Goal: Download file/media

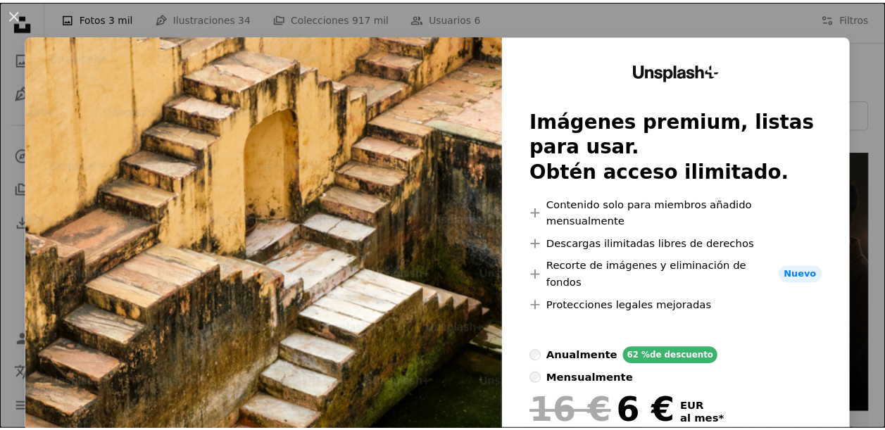
scroll to position [100, 0]
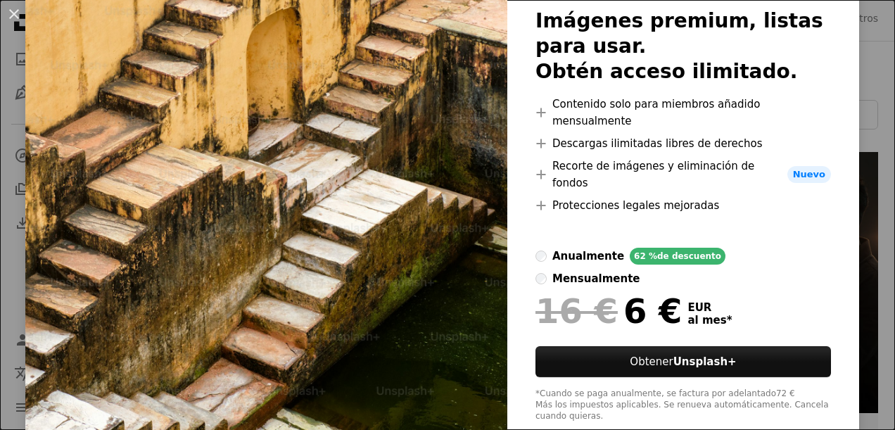
click at [867, 194] on div "An X shape Unsplash+ Imágenes premium, listas para usar. Obtén acceso ilimitado…" at bounding box center [447, 215] width 895 height 430
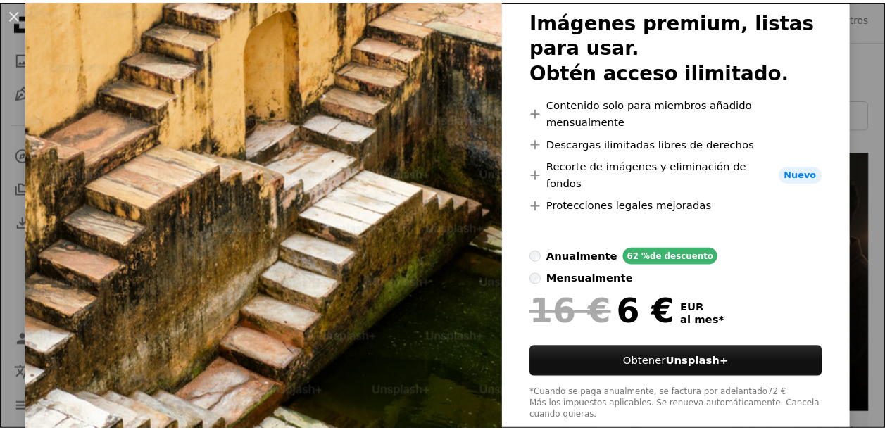
scroll to position [0, 362]
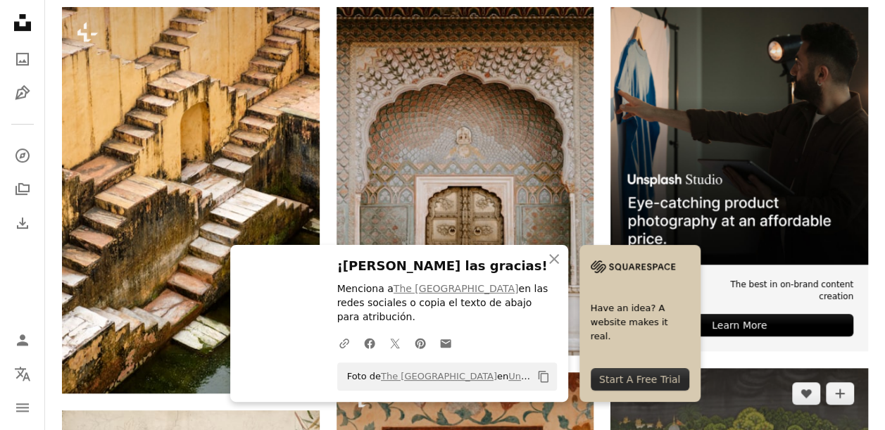
scroll to position [347, 0]
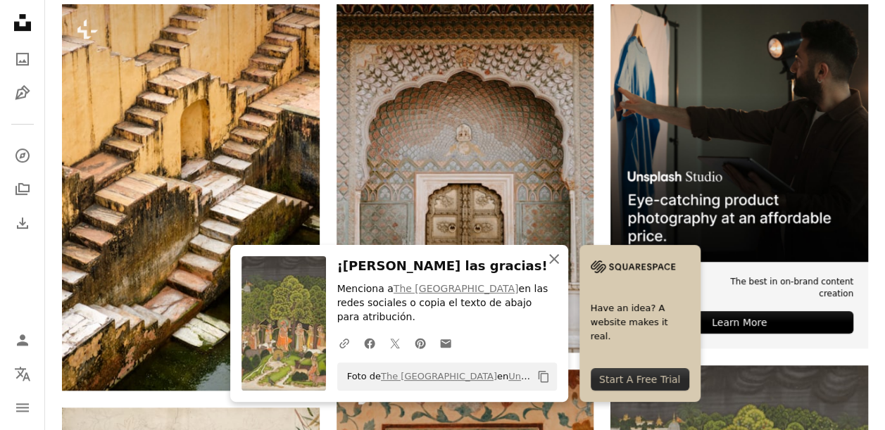
click at [562, 260] on icon "An X shape" at bounding box center [553, 259] width 17 height 17
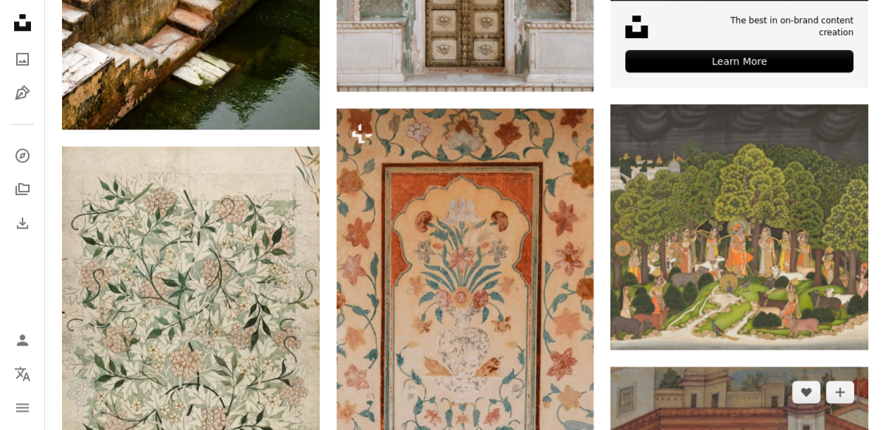
scroll to position [609, 0]
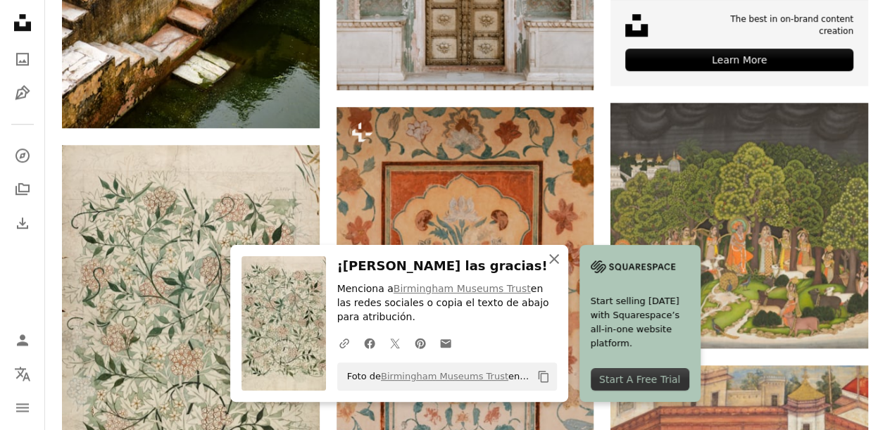
click at [562, 251] on icon "An X shape" at bounding box center [553, 259] width 17 height 17
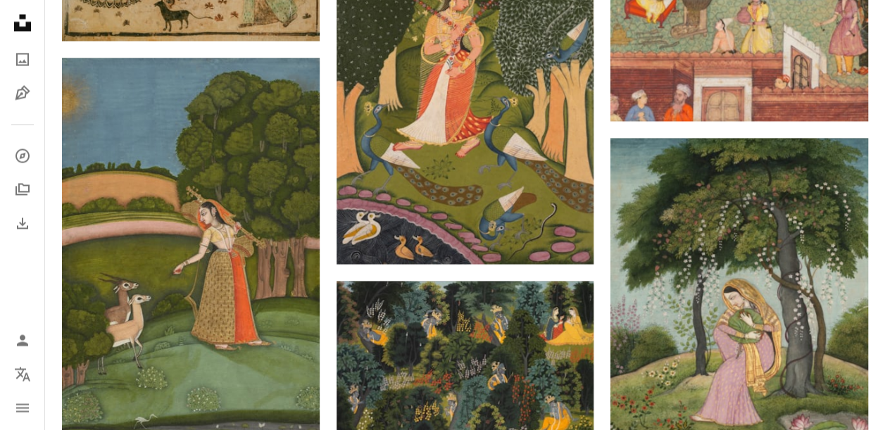
scroll to position [1286, 0]
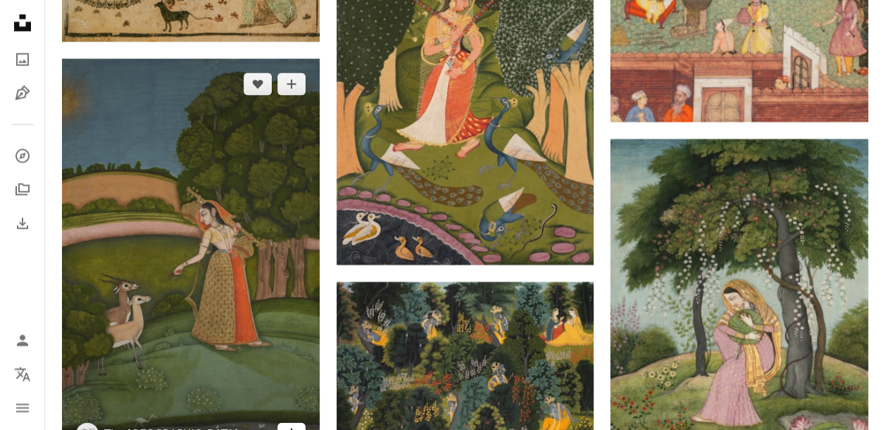
click at [297, 422] on link "Arrow pointing down" at bounding box center [291, 433] width 28 height 23
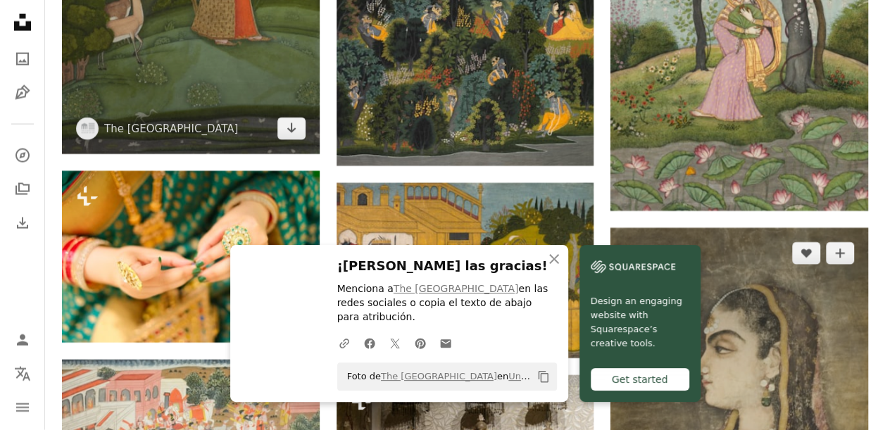
scroll to position [1593, 0]
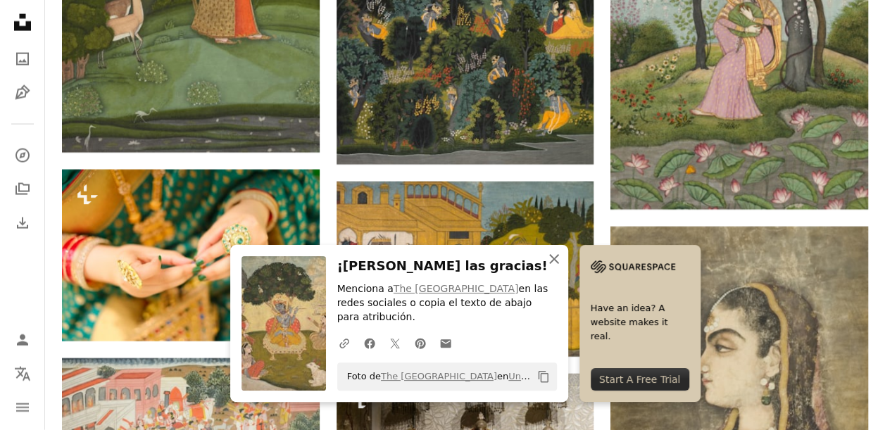
click at [562, 251] on icon "An X shape" at bounding box center [553, 259] width 17 height 17
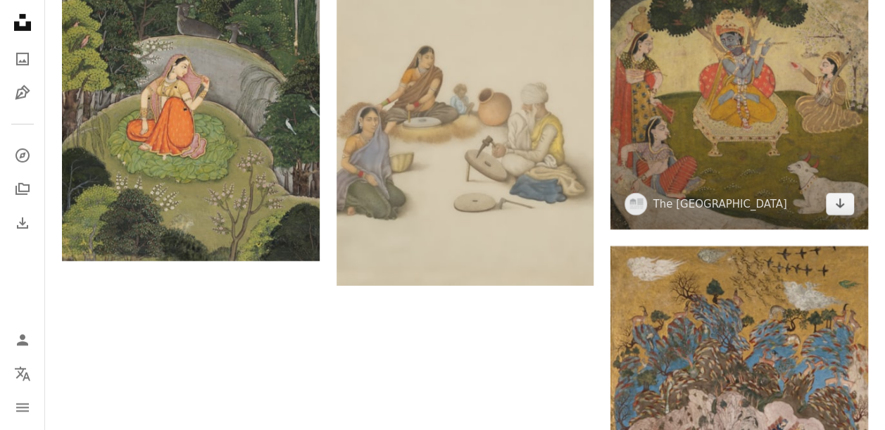
scroll to position [2254, 0]
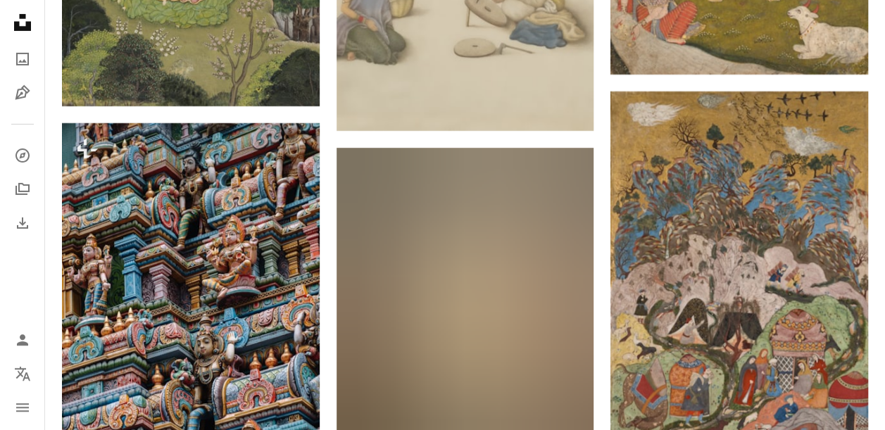
scroll to position [2410, 0]
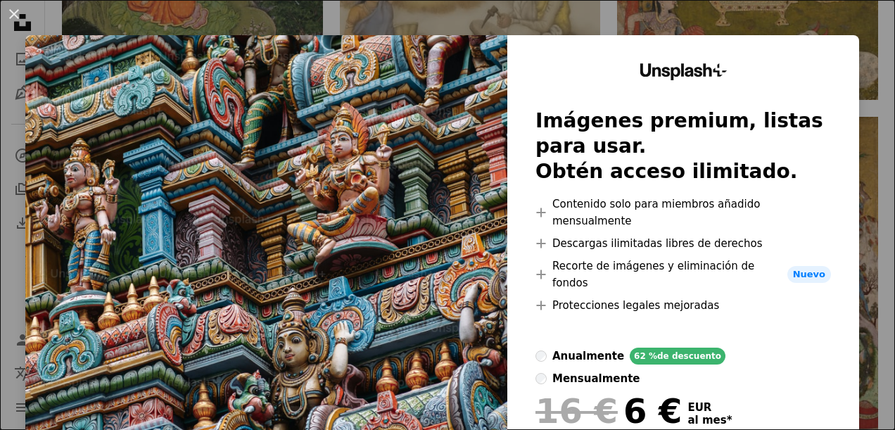
click at [866, 73] on div "An X shape Unsplash+ Imágenes premium, listas para usar. Obtén acceso ilimitado…" at bounding box center [447, 215] width 895 height 430
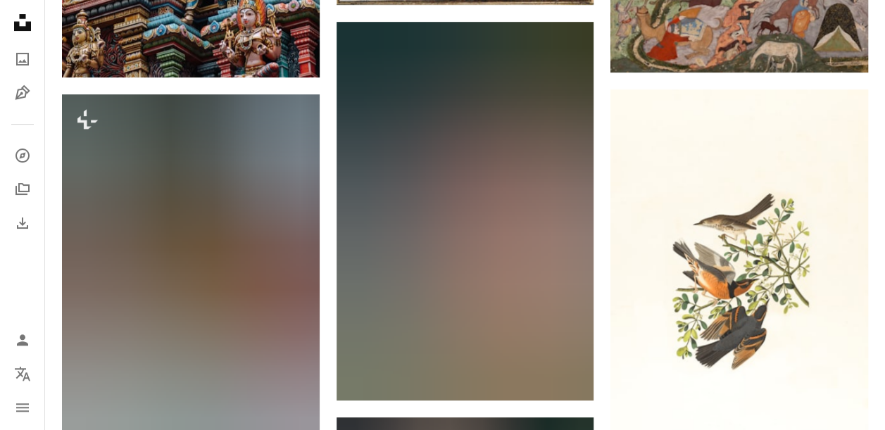
scroll to position [2875, 0]
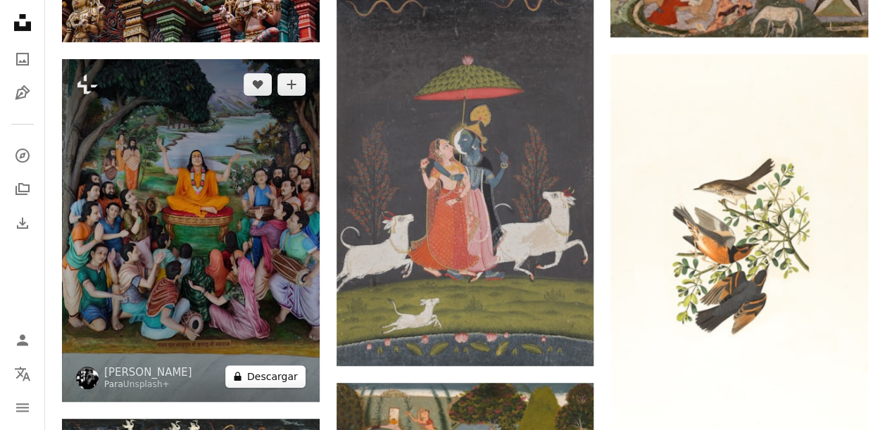
click at [287, 365] on button "A lock Descargar" at bounding box center [265, 376] width 80 height 23
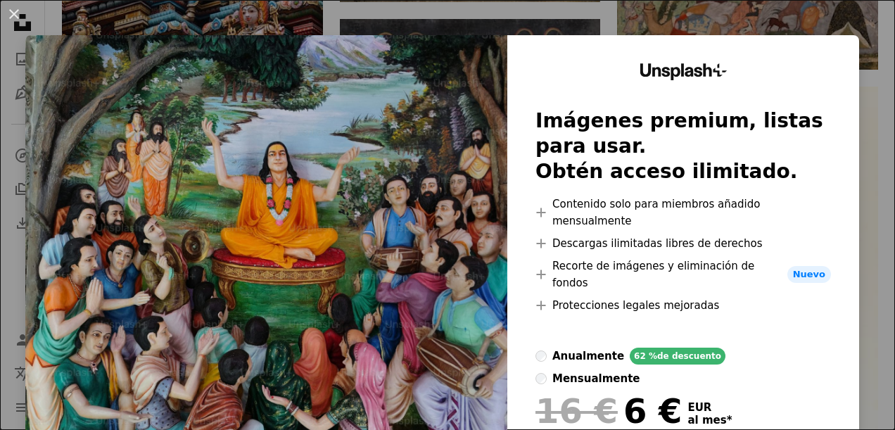
click at [854, 106] on div "An X shape Unsplash+ Imágenes premium, listas para usar. Obtén acceso ilimitado…" at bounding box center [447, 215] width 895 height 430
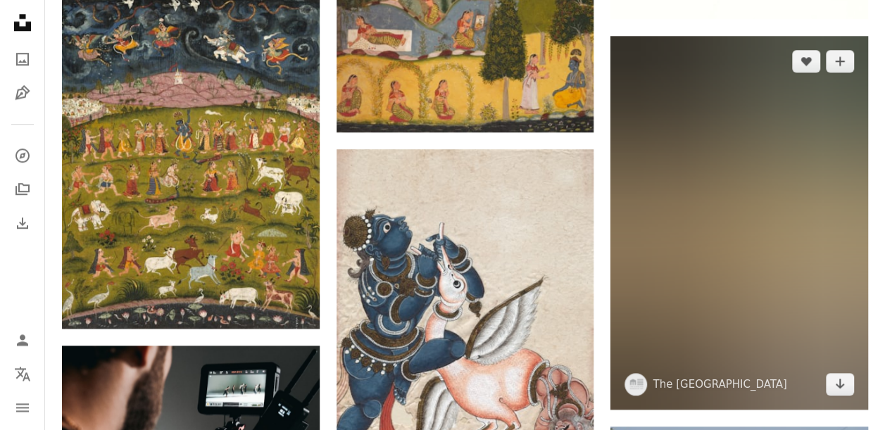
scroll to position [3301, 0]
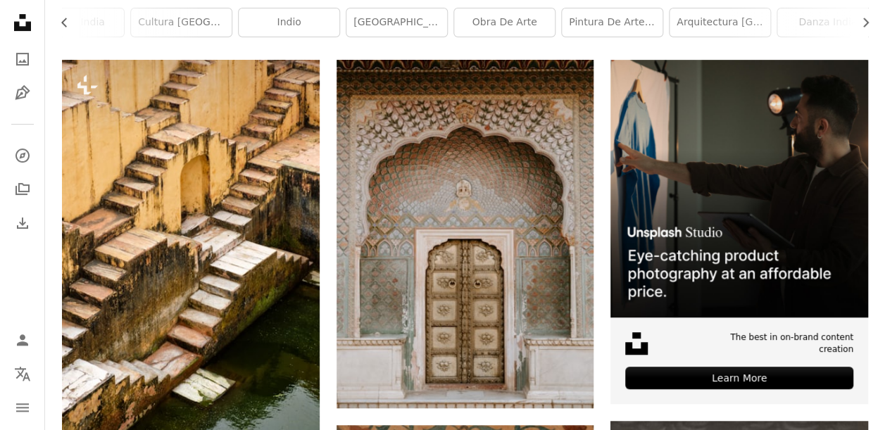
scroll to position [0, 0]
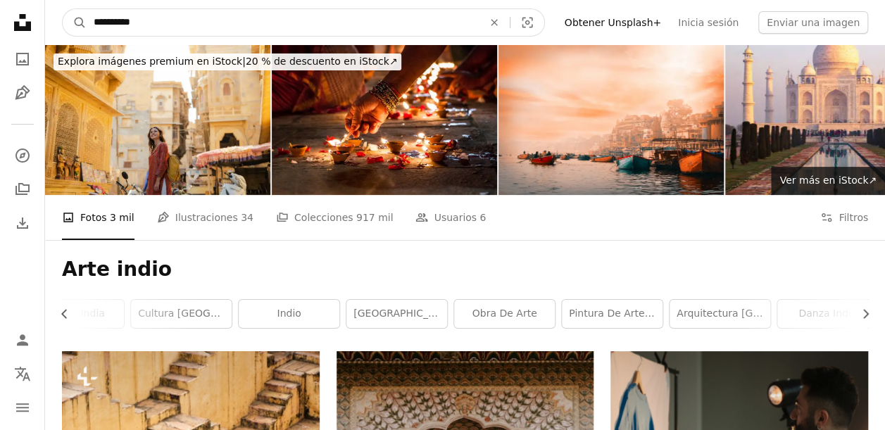
drag, startPoint x: 159, startPoint y: 24, endPoint x: -3, endPoint y: 14, distance: 162.2
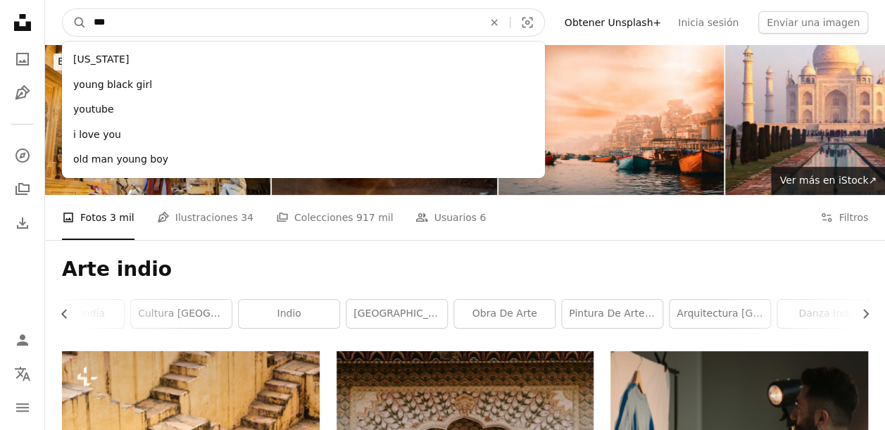
type input "****"
click button "A magnifying glass" at bounding box center [75, 22] width 24 height 27
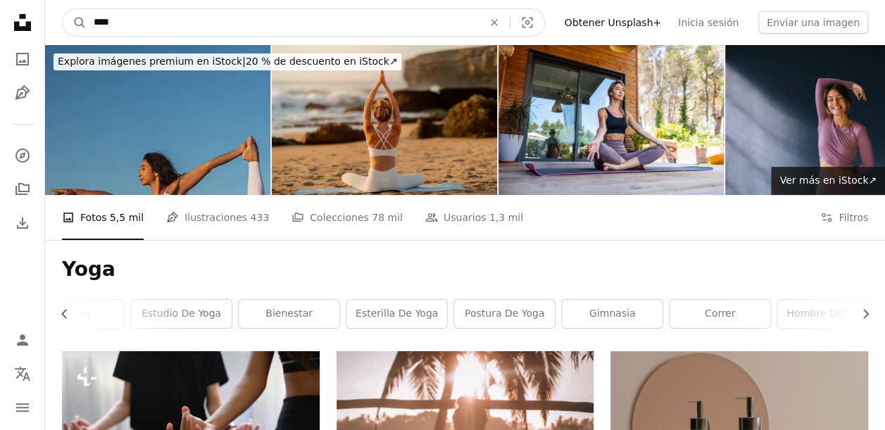
click at [143, 21] on input "****" at bounding box center [283, 22] width 392 height 27
type input "**********"
click button "A magnifying glass" at bounding box center [75, 22] width 24 height 27
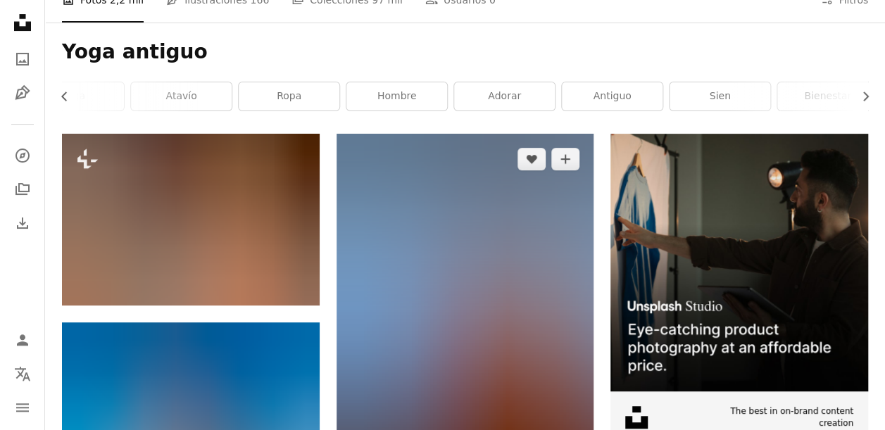
scroll to position [218, 0]
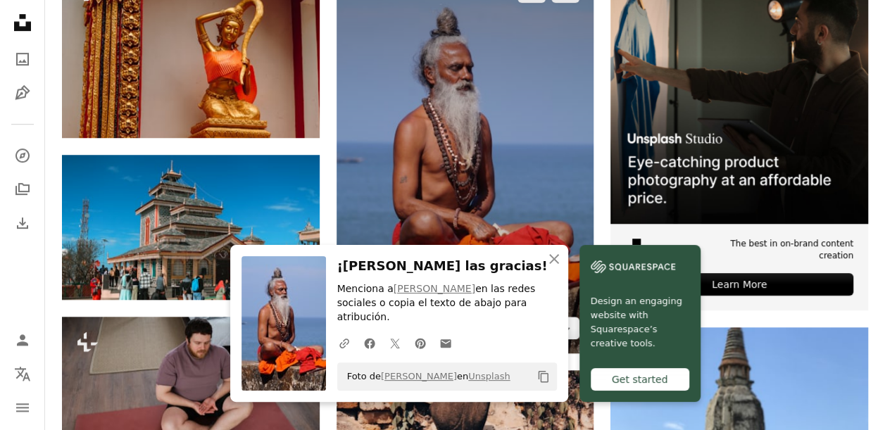
scroll to position [8, 0]
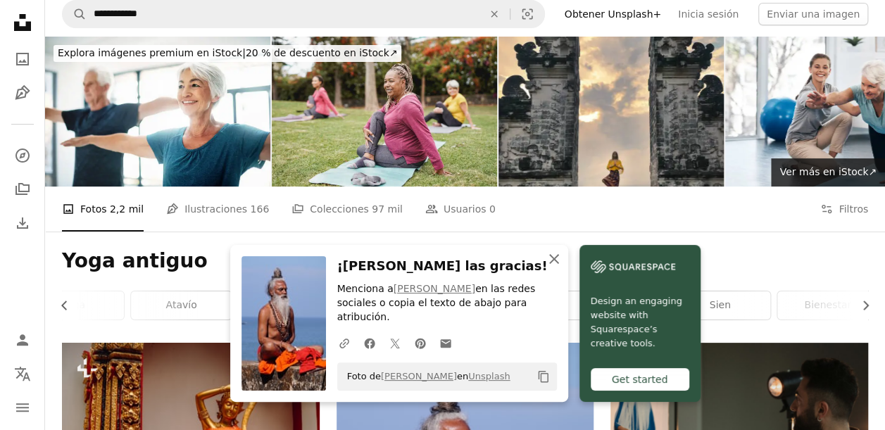
click at [562, 267] on icon "An X shape" at bounding box center [553, 259] width 17 height 17
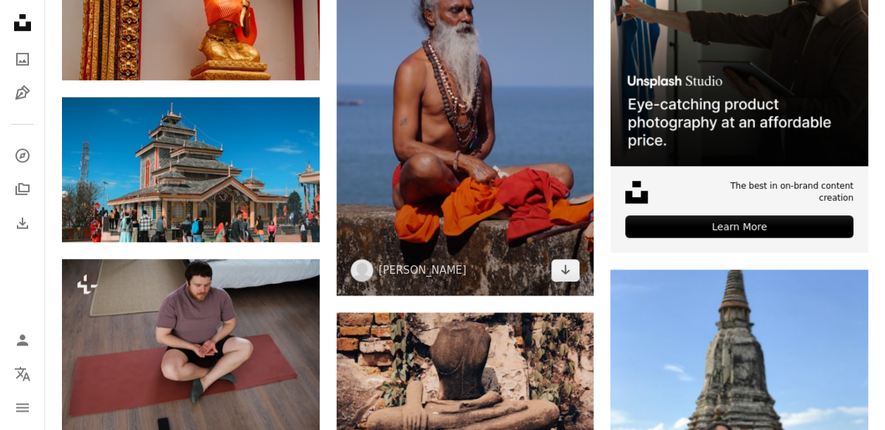
scroll to position [443, 0]
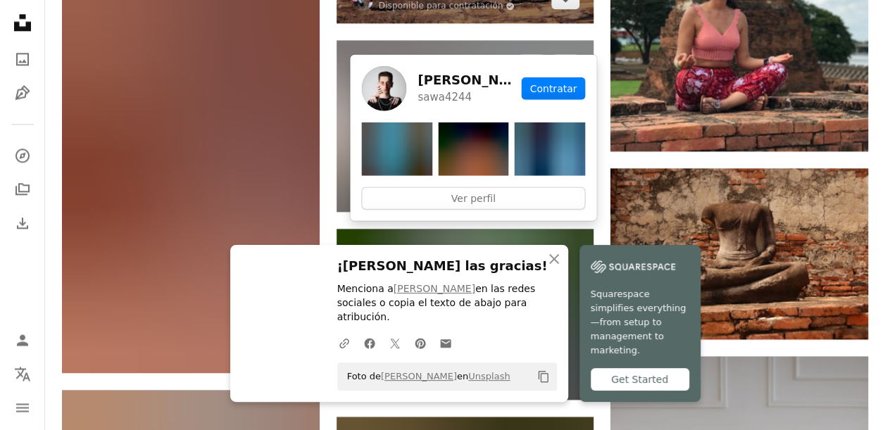
scroll to position [903, 0]
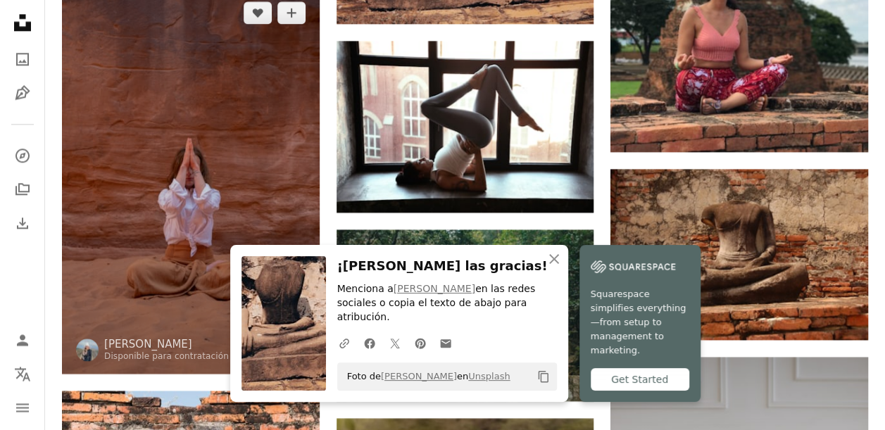
click at [284, 337] on link "Arrow pointing down" at bounding box center [291, 348] width 28 height 23
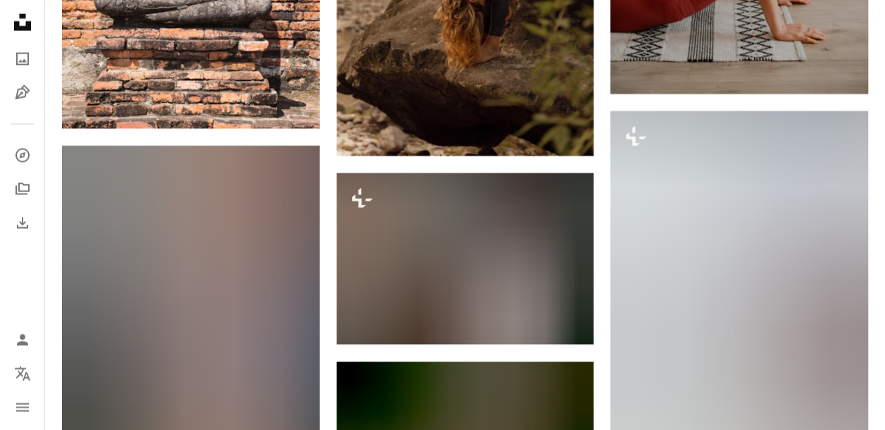
scroll to position [1551, 0]
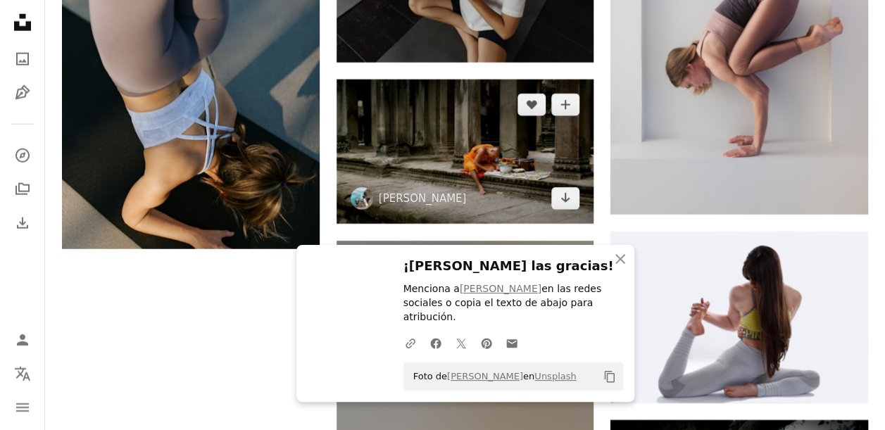
scroll to position [1834, 0]
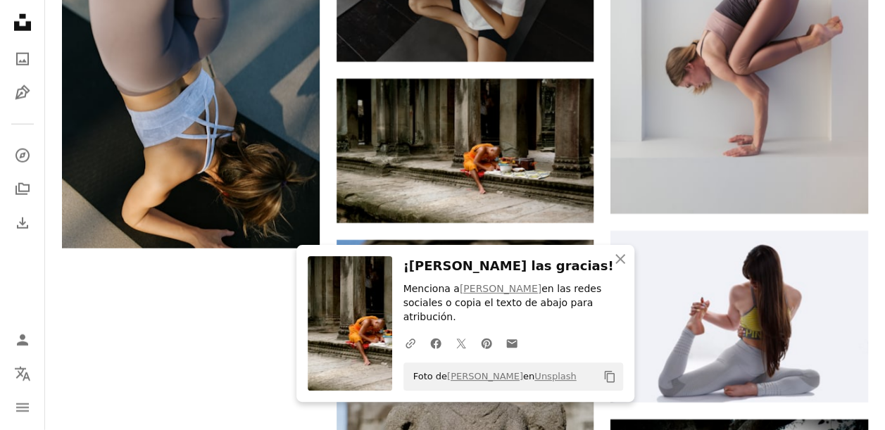
click at [621, 267] on icon "An X shape" at bounding box center [620, 259] width 17 height 17
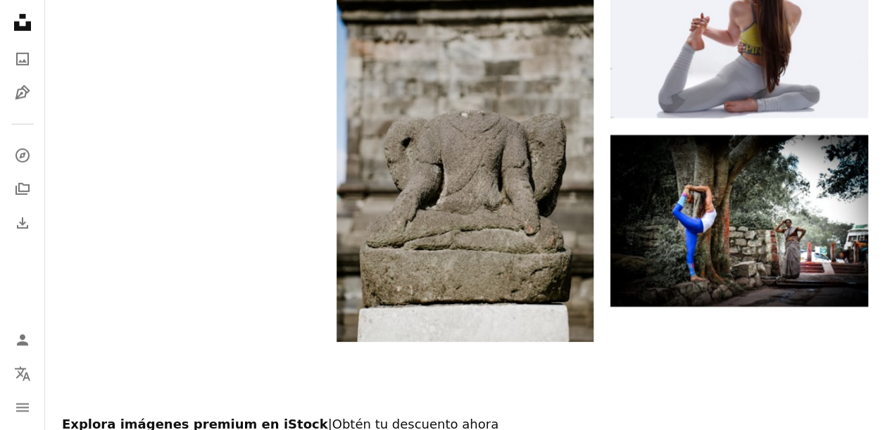
scroll to position [2191, 0]
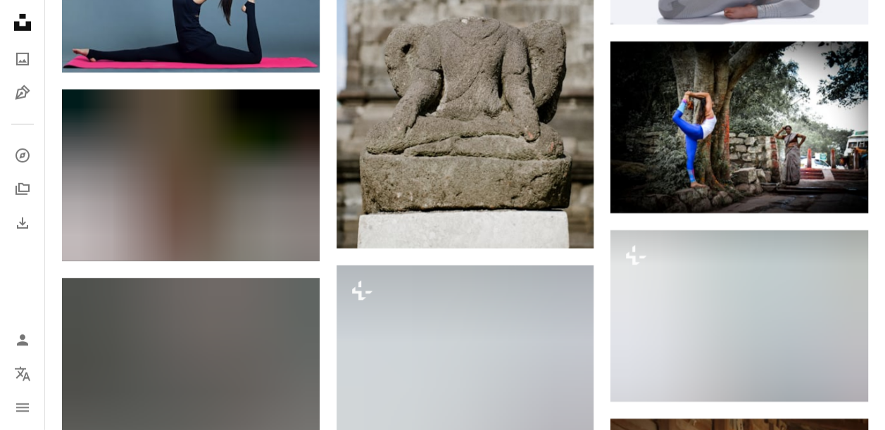
scroll to position [2213, 0]
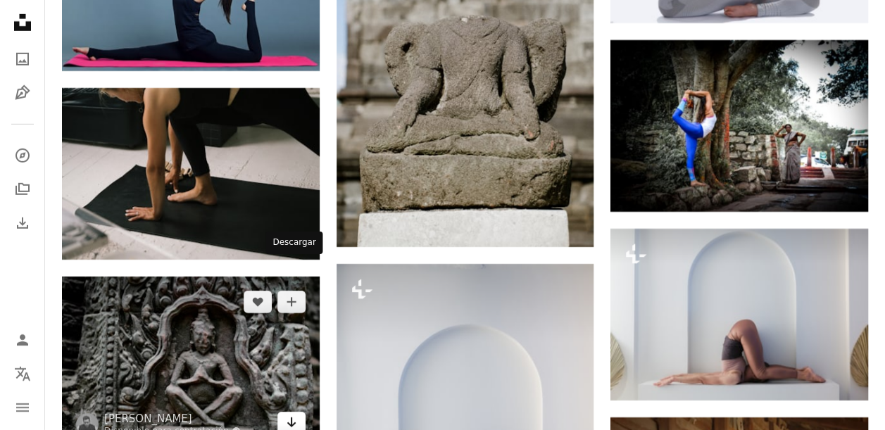
click at [297, 412] on link "Arrow pointing down" at bounding box center [291, 423] width 28 height 23
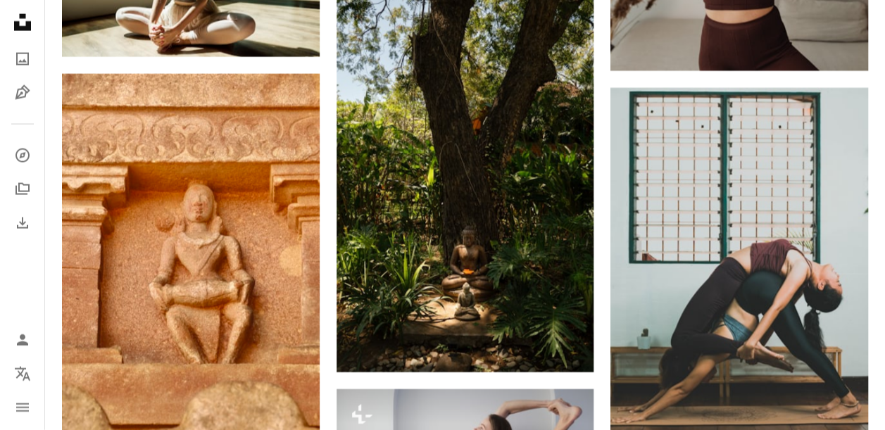
scroll to position [0, 0]
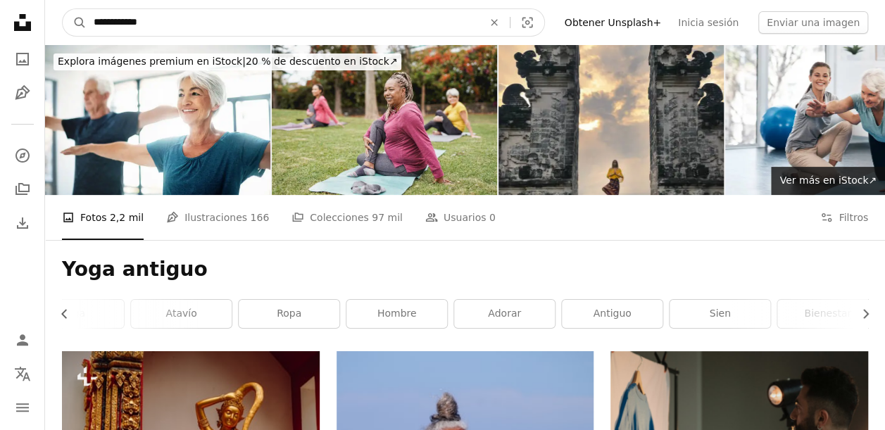
drag, startPoint x: 251, startPoint y: 26, endPoint x: -3, endPoint y: -1, distance: 255.5
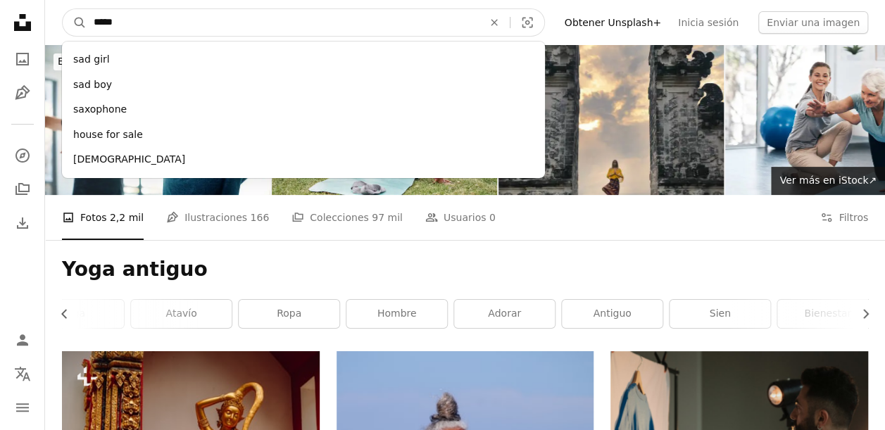
type input "******"
click button "A magnifying glass" at bounding box center [75, 22] width 24 height 27
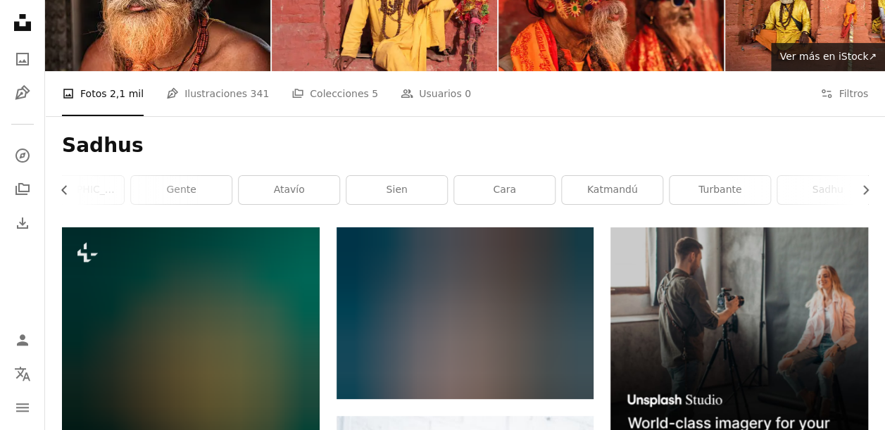
scroll to position [122, 0]
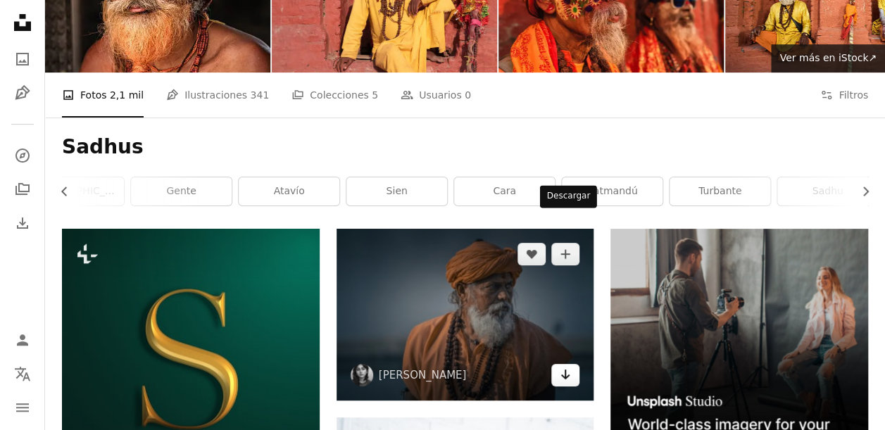
click at [574, 364] on link "Arrow pointing down" at bounding box center [565, 375] width 28 height 23
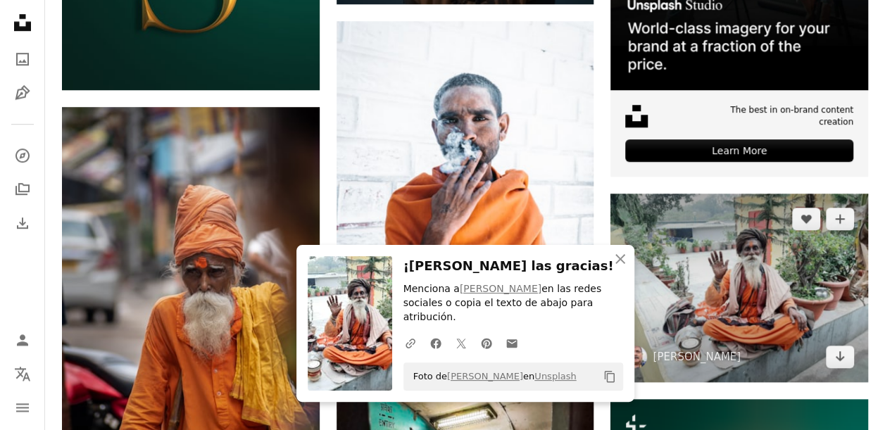
scroll to position [526, 0]
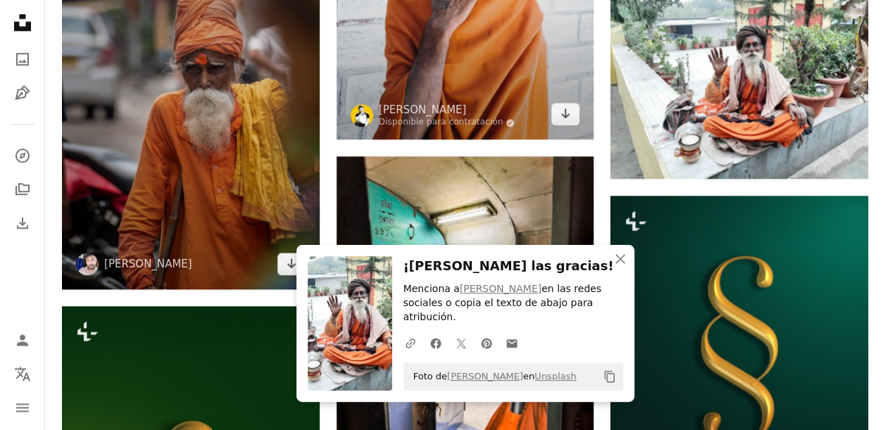
scroll to position [723, 0]
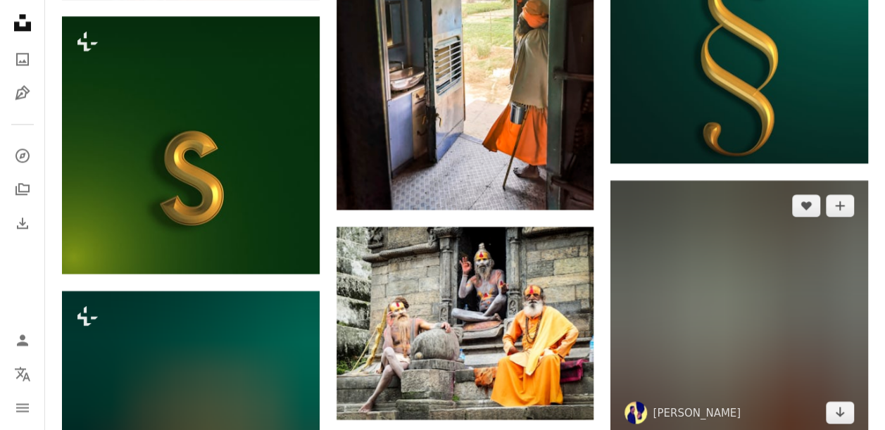
scroll to position [1014, 0]
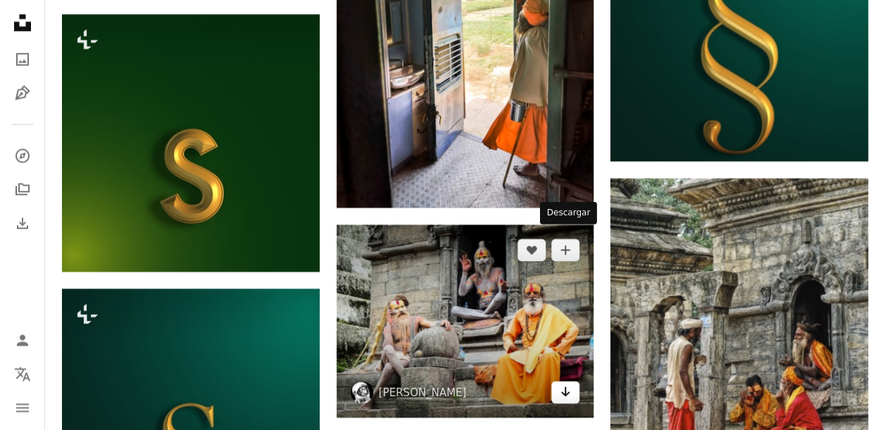
click at [571, 381] on link "Arrow pointing down" at bounding box center [565, 392] width 28 height 23
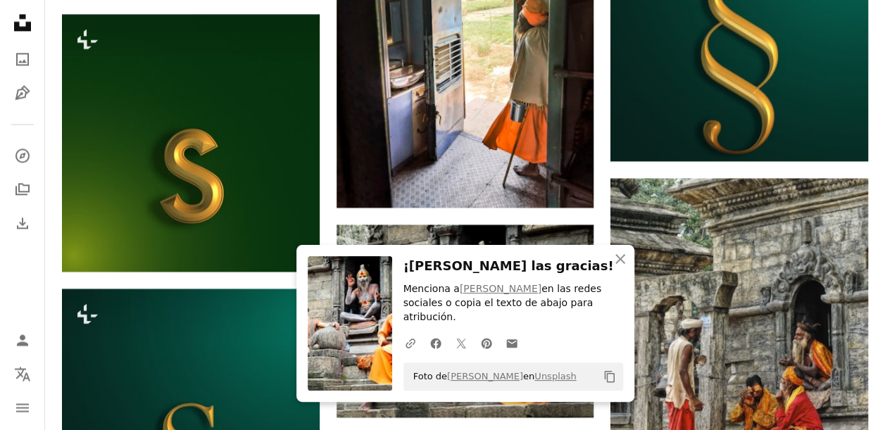
click at [878, 218] on div "Plus sign for Unsplash+ A heart A plus sign [PERSON_NAME] Para Unsplash+ A lock…" at bounding box center [465, 348] width 840 height 2022
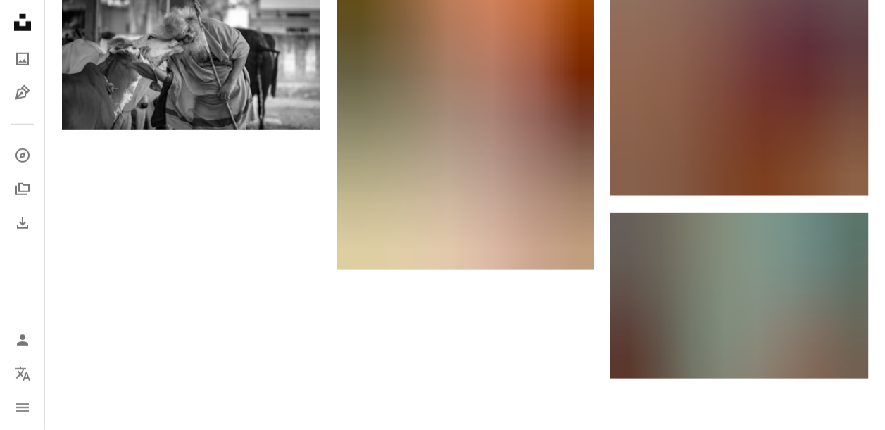
scroll to position [1994, 0]
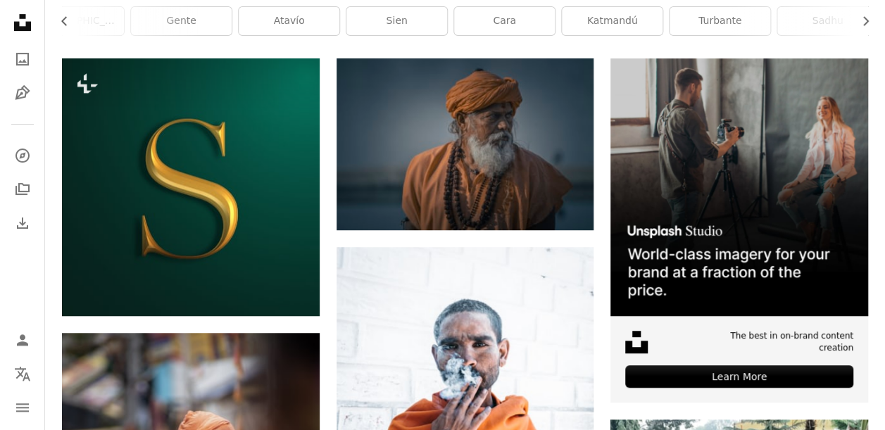
scroll to position [0, 0]
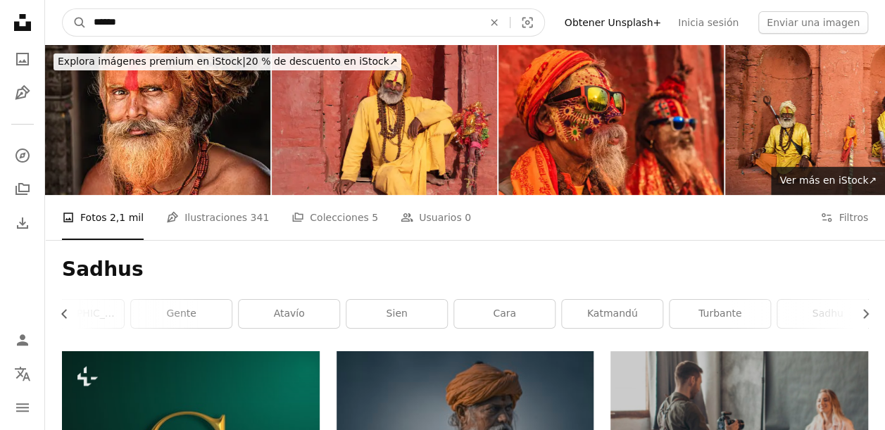
drag, startPoint x: 148, startPoint y: 28, endPoint x: -3, endPoint y: -34, distance: 163.1
type input "**********"
click button "A magnifying glass" at bounding box center [75, 22] width 24 height 27
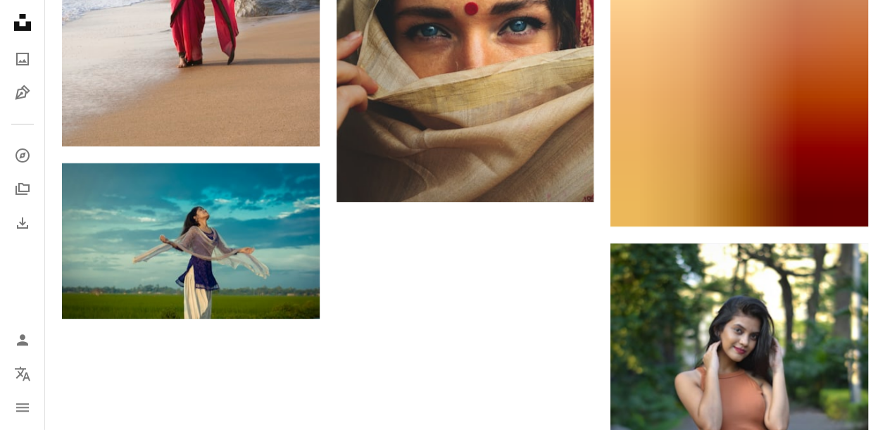
scroll to position [2491, 0]
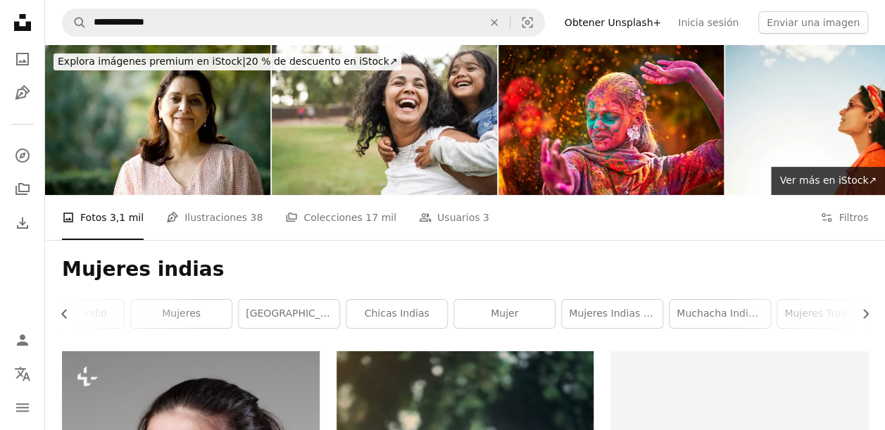
scroll to position [0, 0]
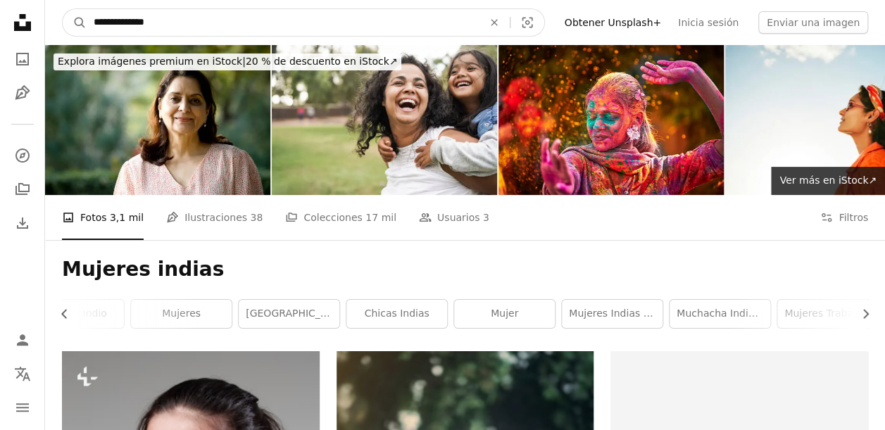
click at [303, 24] on input "**********" at bounding box center [283, 22] width 392 height 27
type input "**********"
click button "A magnifying glass" at bounding box center [75, 22] width 24 height 27
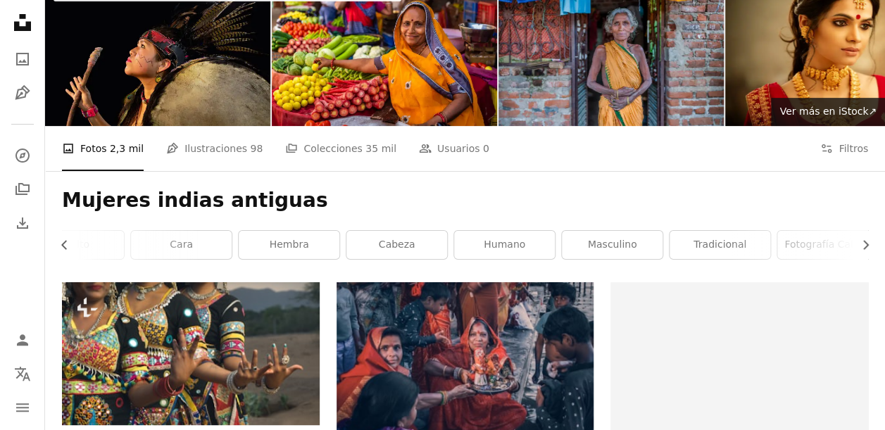
scroll to position [70, 0]
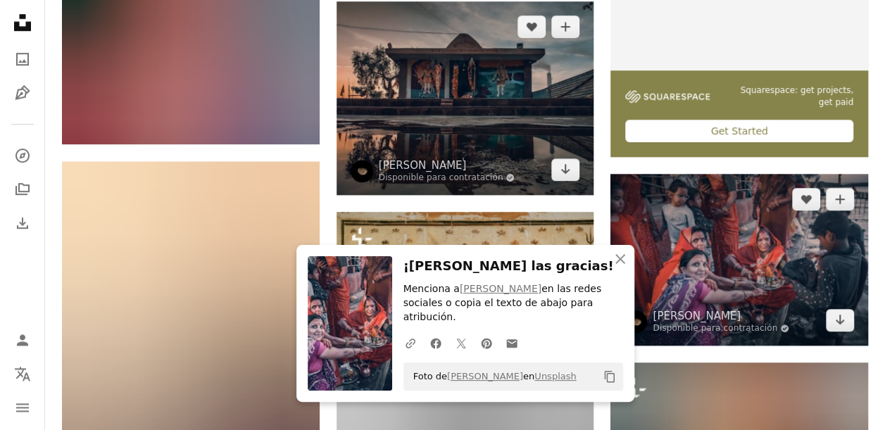
scroll to position [539, 0]
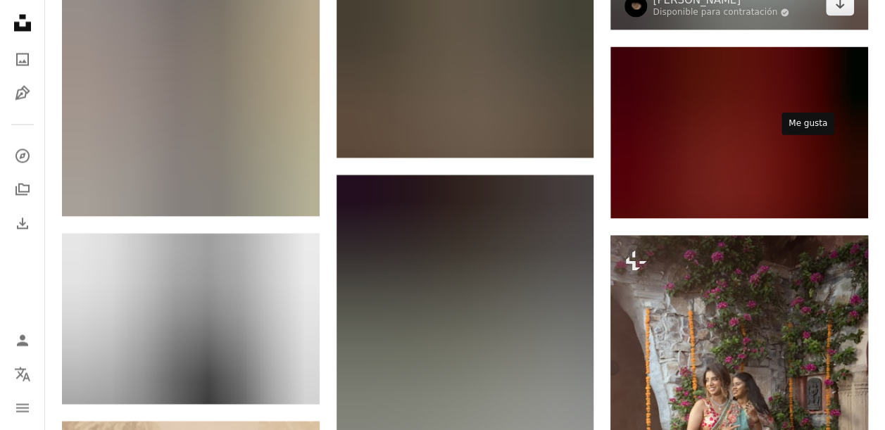
scroll to position [1257, 0]
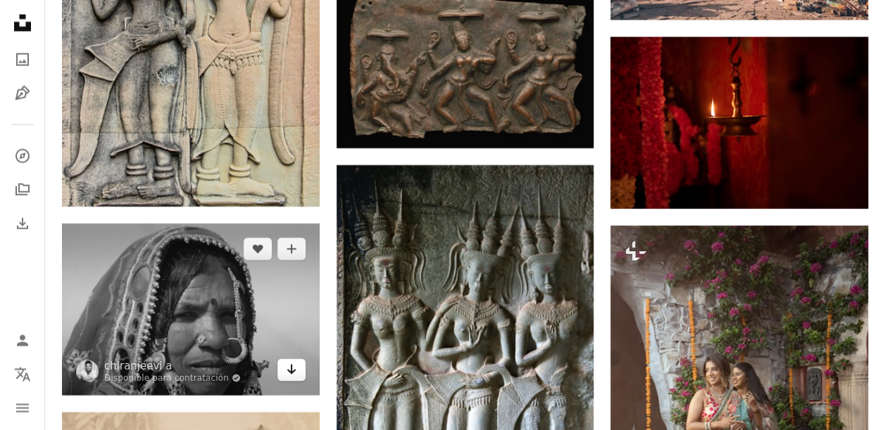
click at [291, 364] on icon "Descargar" at bounding box center [290, 369] width 9 height 10
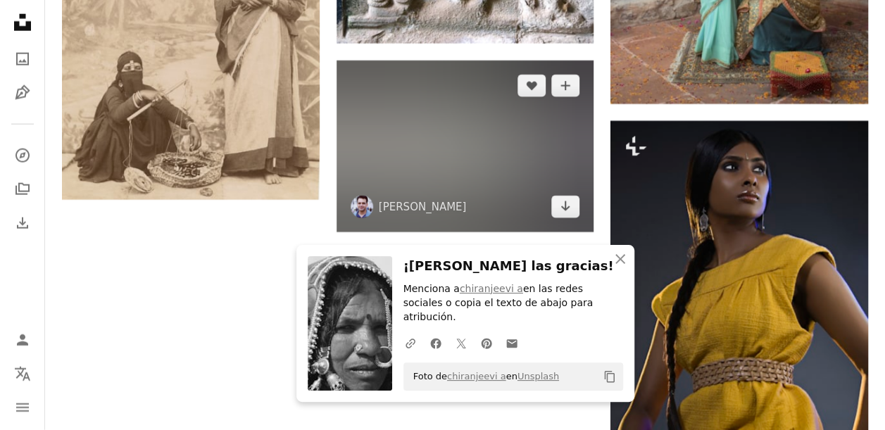
scroll to position [1765, 0]
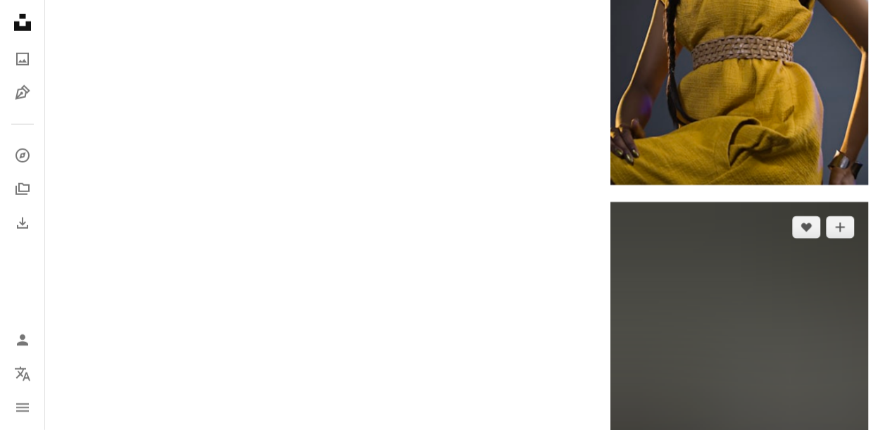
scroll to position [2089, 0]
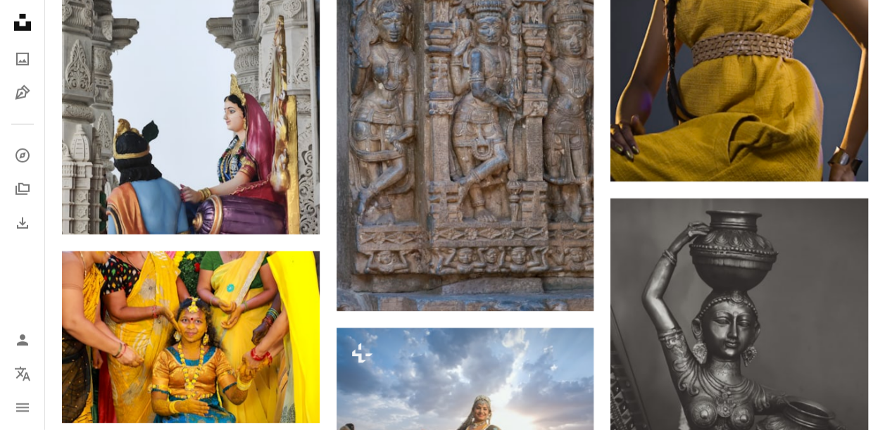
click at [878, 213] on div "Plus sign for Unsplash+ A heart A plus sign [PERSON_NAME] Para Unsplash+ A lock…" at bounding box center [465, 368] width 840 height 4213
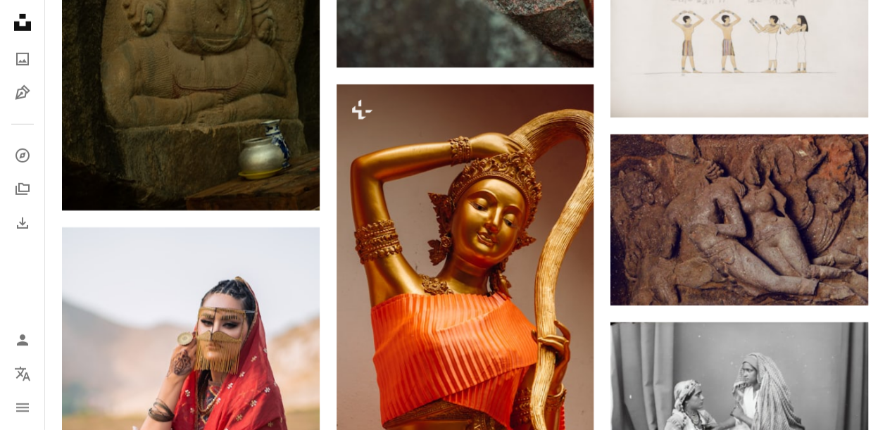
scroll to position [4877, 0]
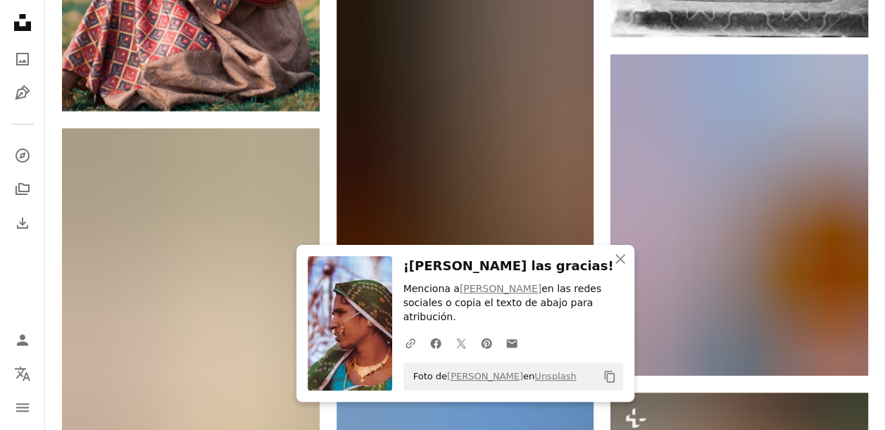
scroll to position [5381, 0]
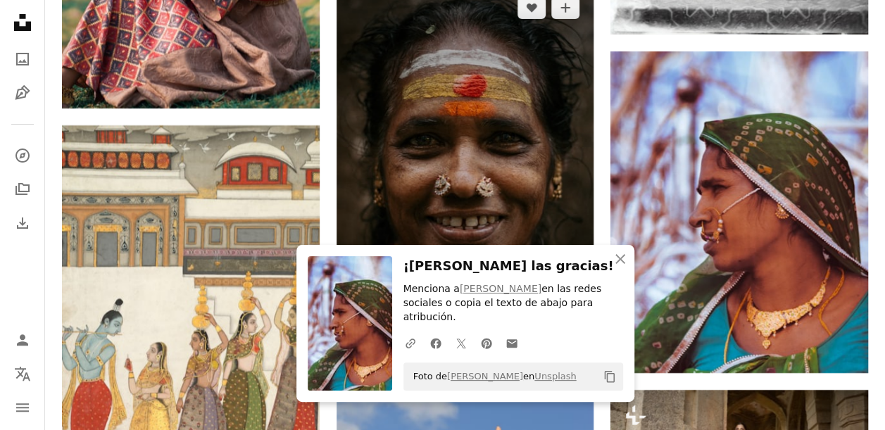
click at [572, 339] on link "Arrow pointing down" at bounding box center [565, 350] width 28 height 23
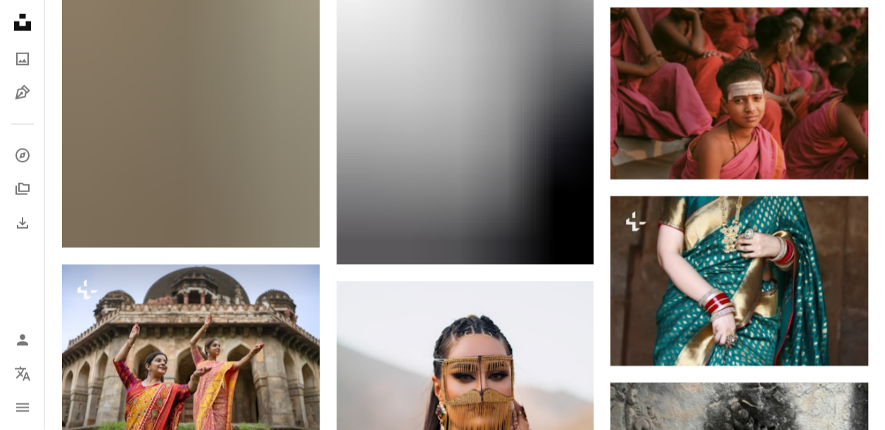
scroll to position [7084, 0]
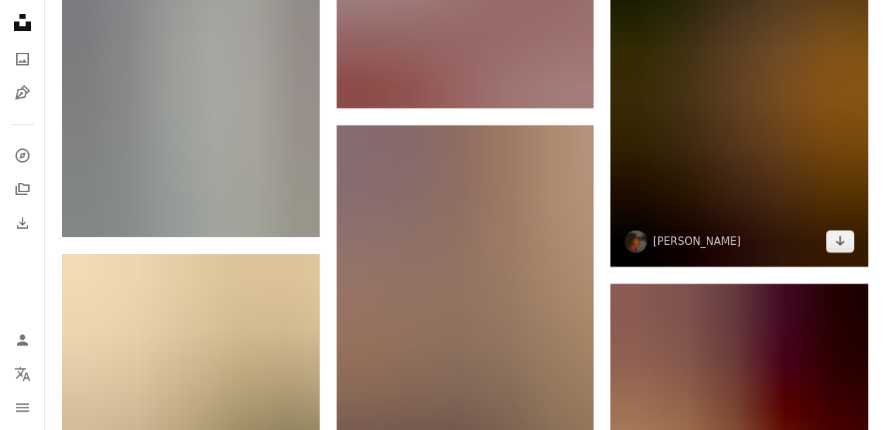
scroll to position [8054, 0]
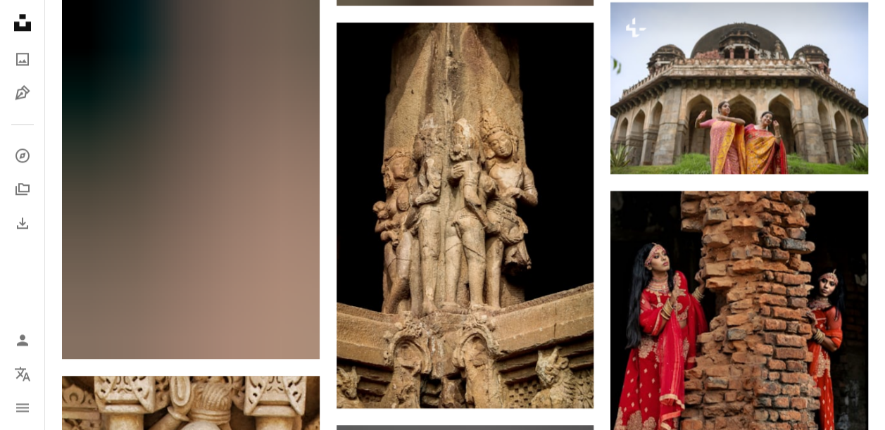
scroll to position [8805, 0]
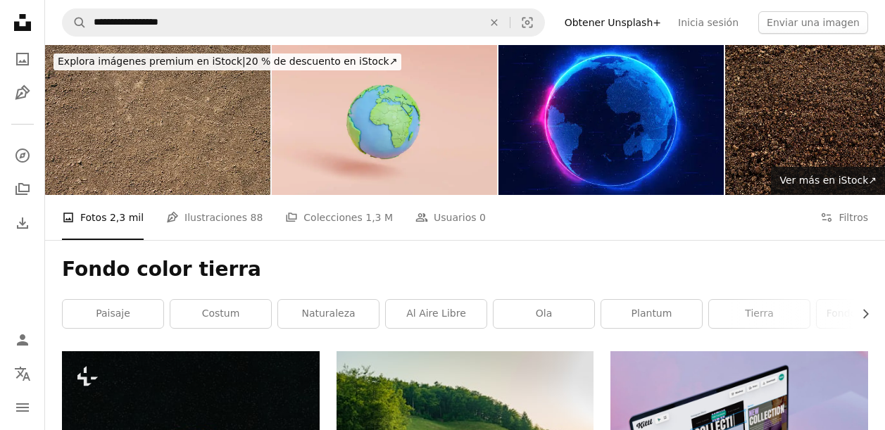
scroll to position [4511, 0]
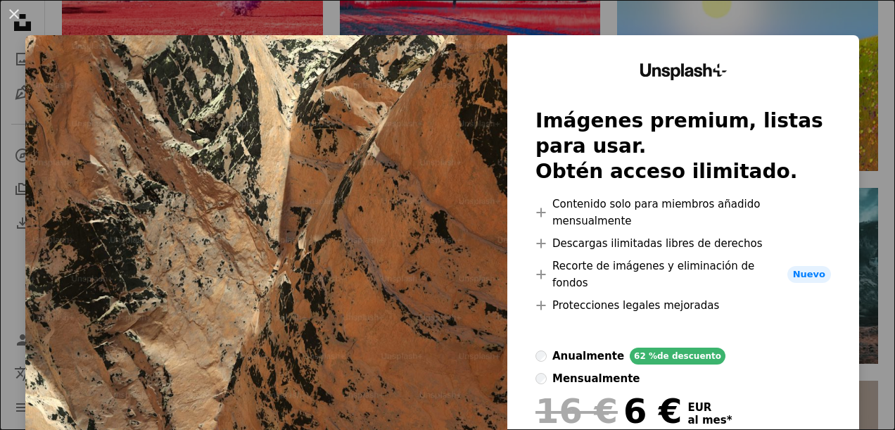
click at [859, 150] on div "An X shape Unsplash+ Imágenes premium, listas para usar. Obtén acceso ilimitado…" at bounding box center [447, 215] width 895 height 430
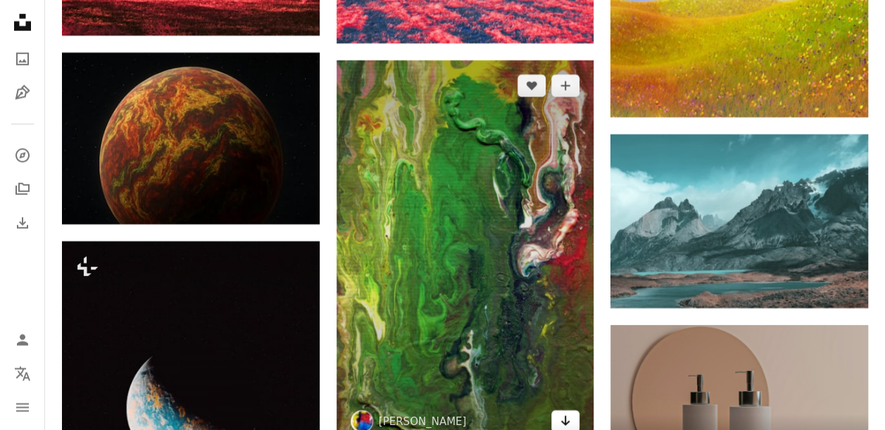
click at [572, 410] on link "Arrow pointing down" at bounding box center [565, 421] width 28 height 23
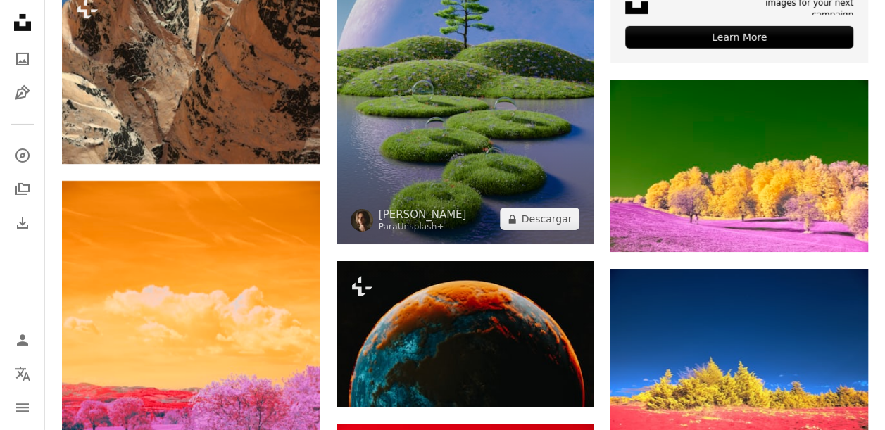
scroll to position [5115, 0]
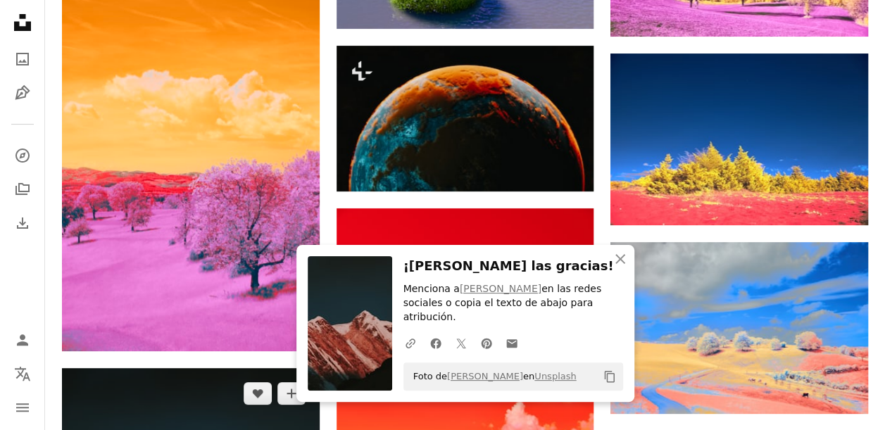
scroll to position [5333, 0]
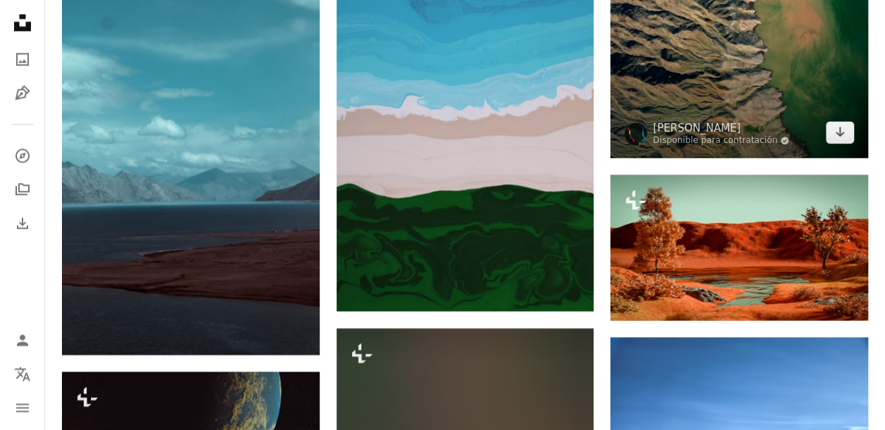
scroll to position [6372, 0]
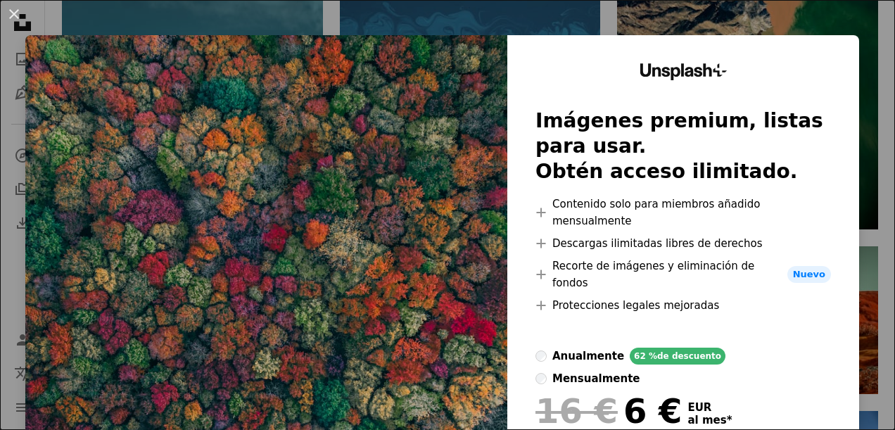
click at [864, 184] on div "An X shape Unsplash+ Imágenes premium, listas para usar. Obtén acceso ilimitado…" at bounding box center [447, 215] width 895 height 430
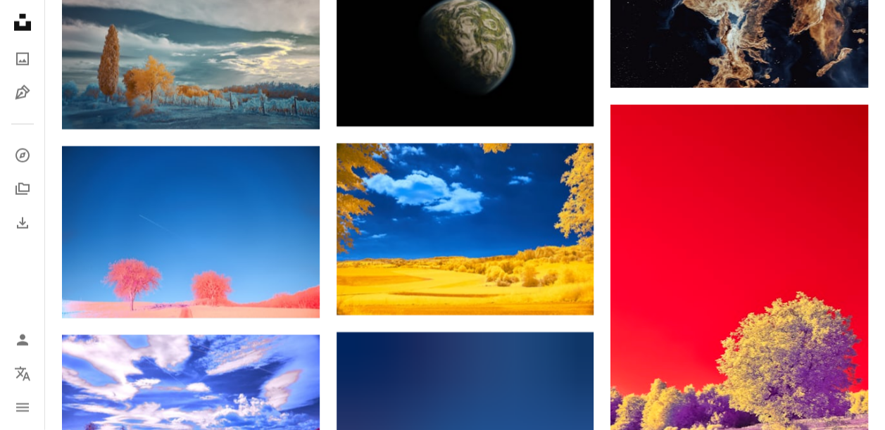
scroll to position [6928, 0]
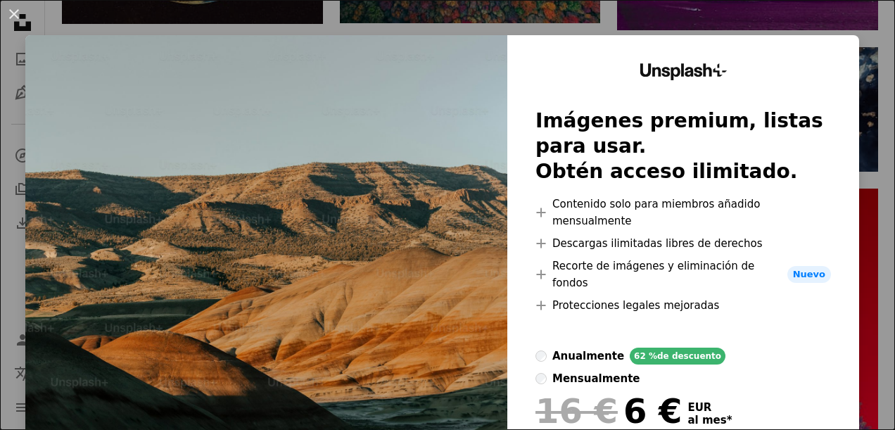
click at [858, 162] on div "An X shape Unsplash+ Imágenes premium, listas para usar. Obtén acceso ilimitado…" at bounding box center [447, 215] width 895 height 430
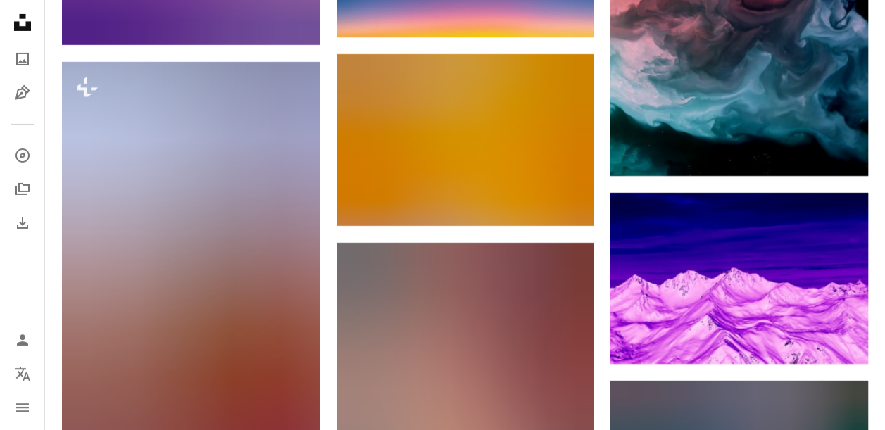
scroll to position [10410, 0]
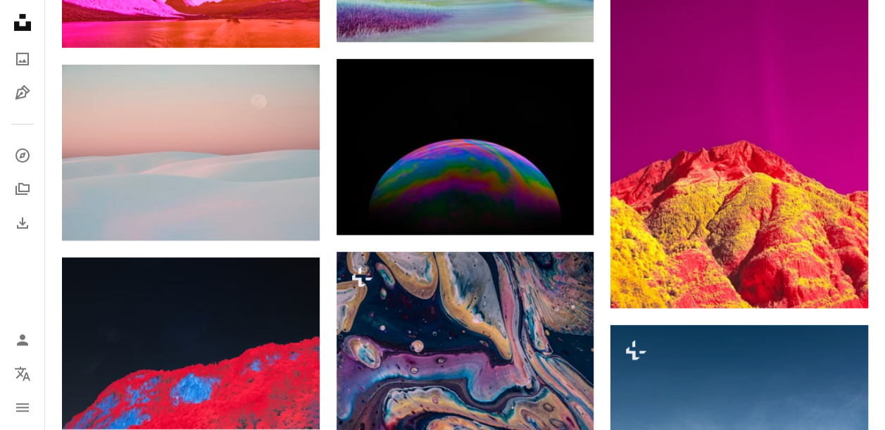
scroll to position [12951, 0]
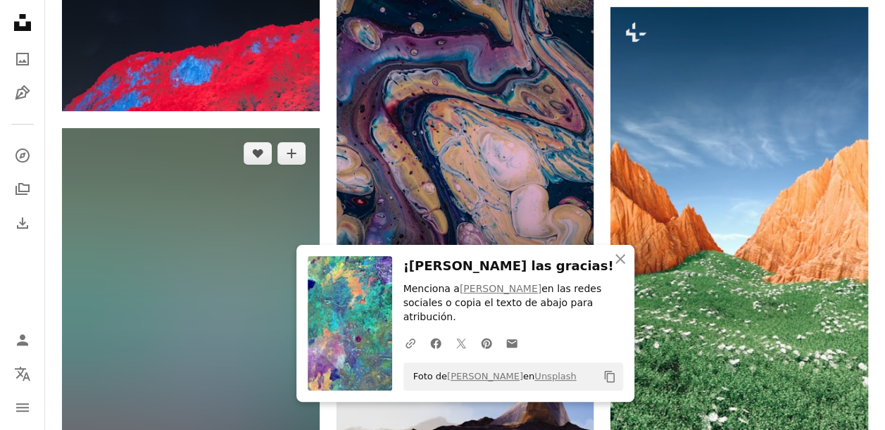
scroll to position [13294, 0]
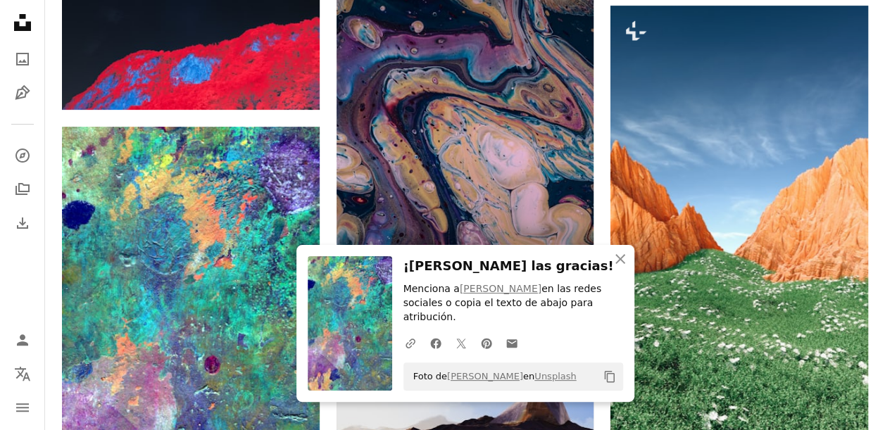
click at [530, 281] on button "A lock Descargar" at bounding box center [540, 292] width 80 height 23
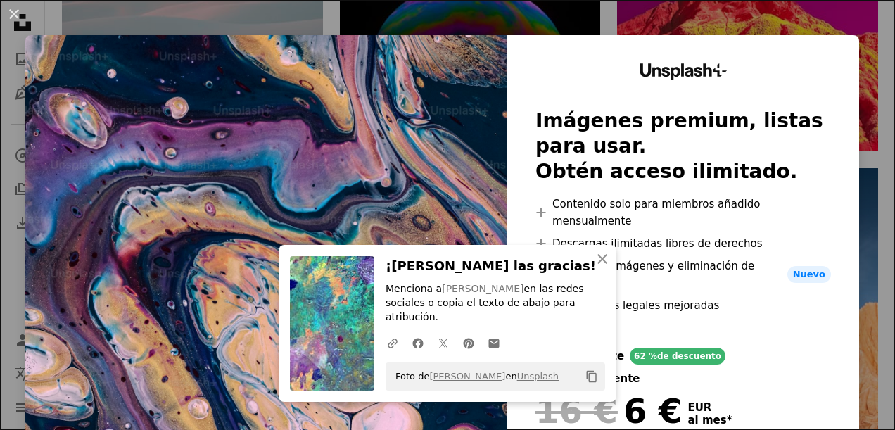
click at [857, 162] on div "An X shape An X shape Cerrar ¡Dale las gracias! Menciona a Paul Blenkhorn en la…" at bounding box center [447, 215] width 895 height 430
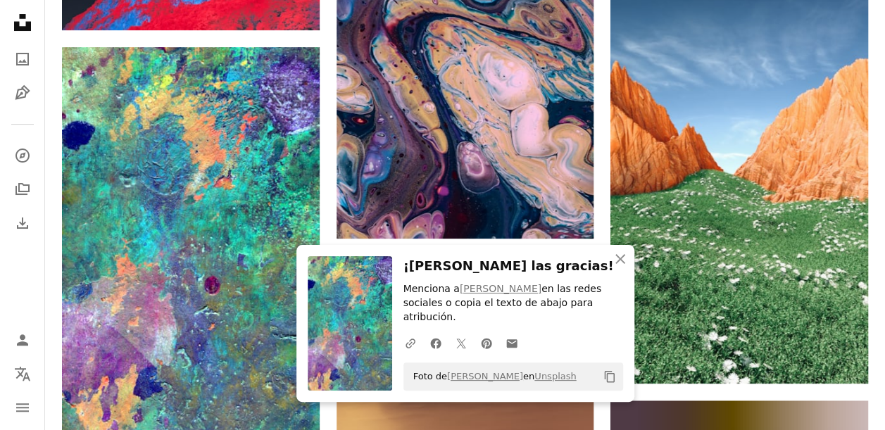
scroll to position [13380, 0]
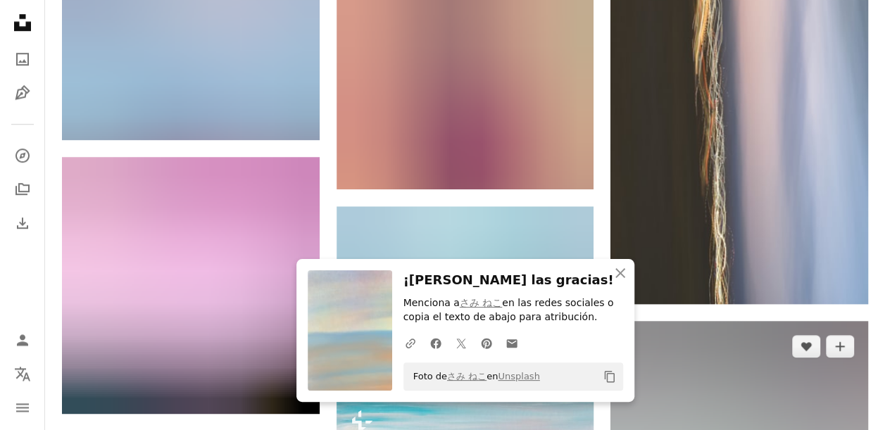
scroll to position [13873, 0]
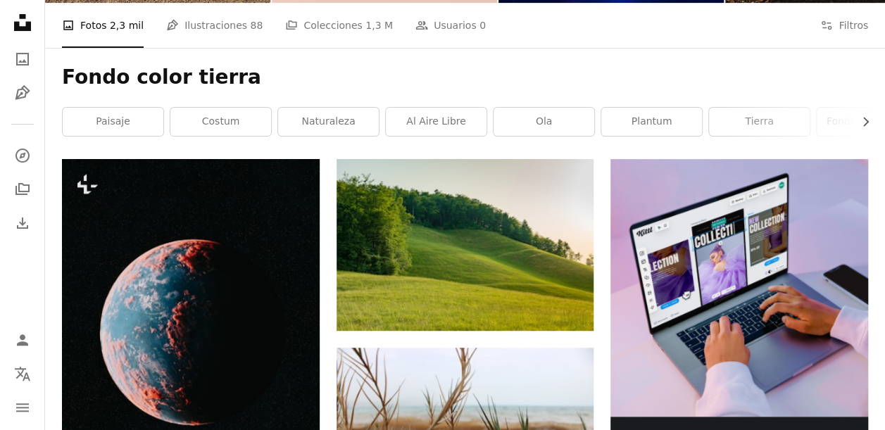
scroll to position [0, 0]
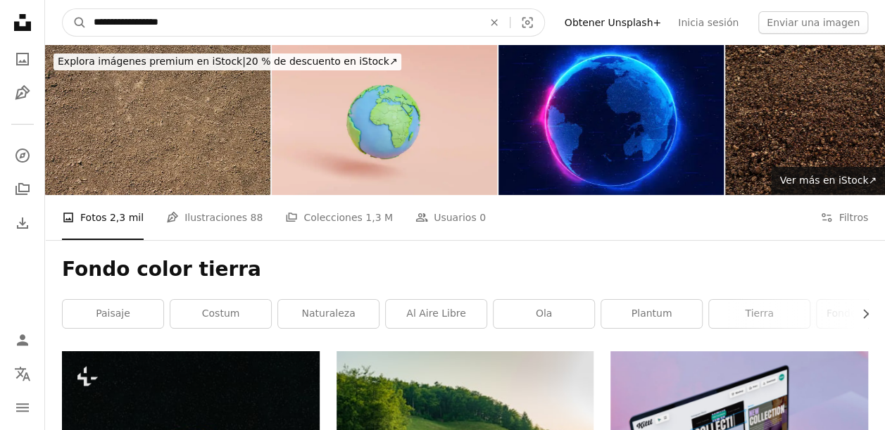
click at [121, 20] on input "**********" at bounding box center [283, 22] width 392 height 27
type input "**********"
click button "A magnifying glass" at bounding box center [75, 22] width 24 height 27
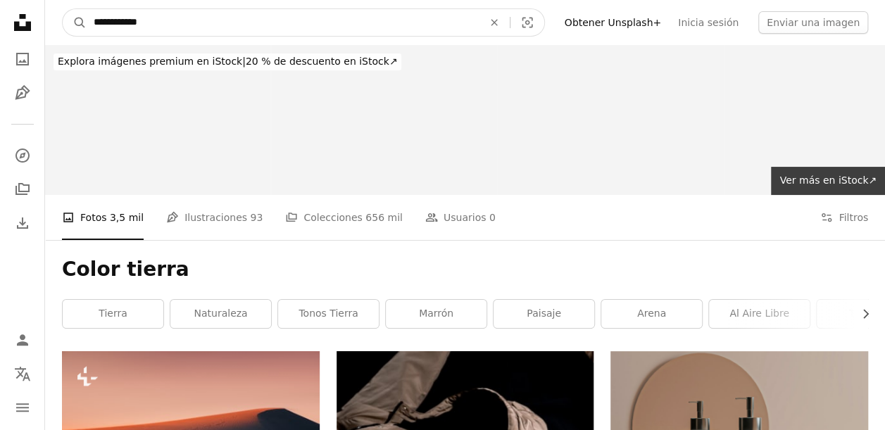
click at [116, 23] on input "**********" at bounding box center [283, 22] width 392 height 27
type input "**********"
click button "A magnifying glass" at bounding box center [75, 22] width 24 height 27
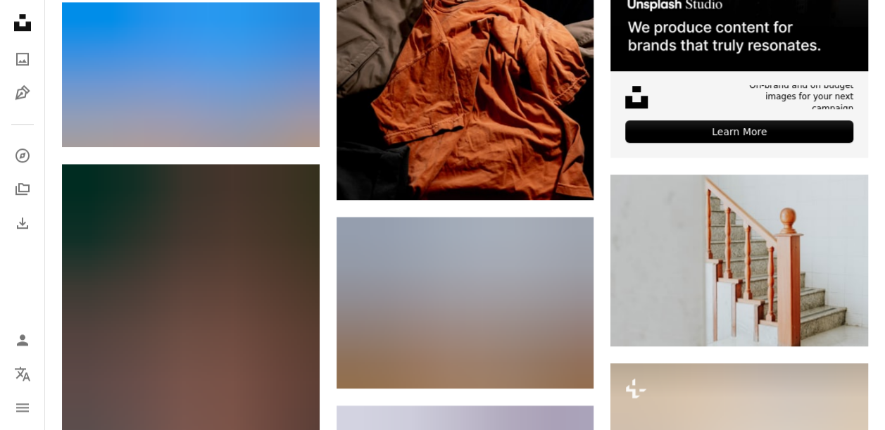
scroll to position [537, 0]
